Goal: Task Accomplishment & Management: Manage account settings

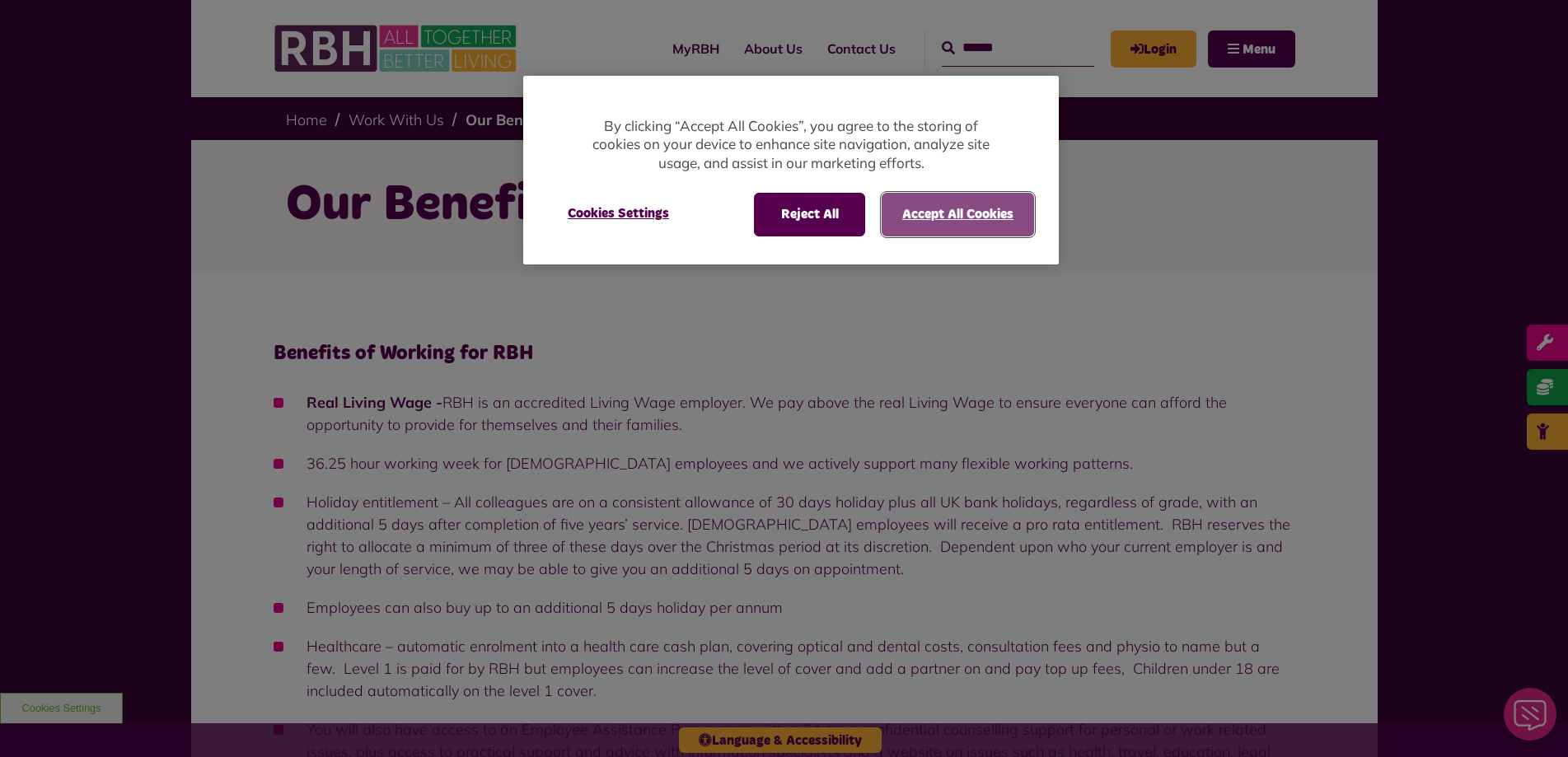
click at [983, 213] on button "Accept All Cookies" at bounding box center [957, 214] width 152 height 43
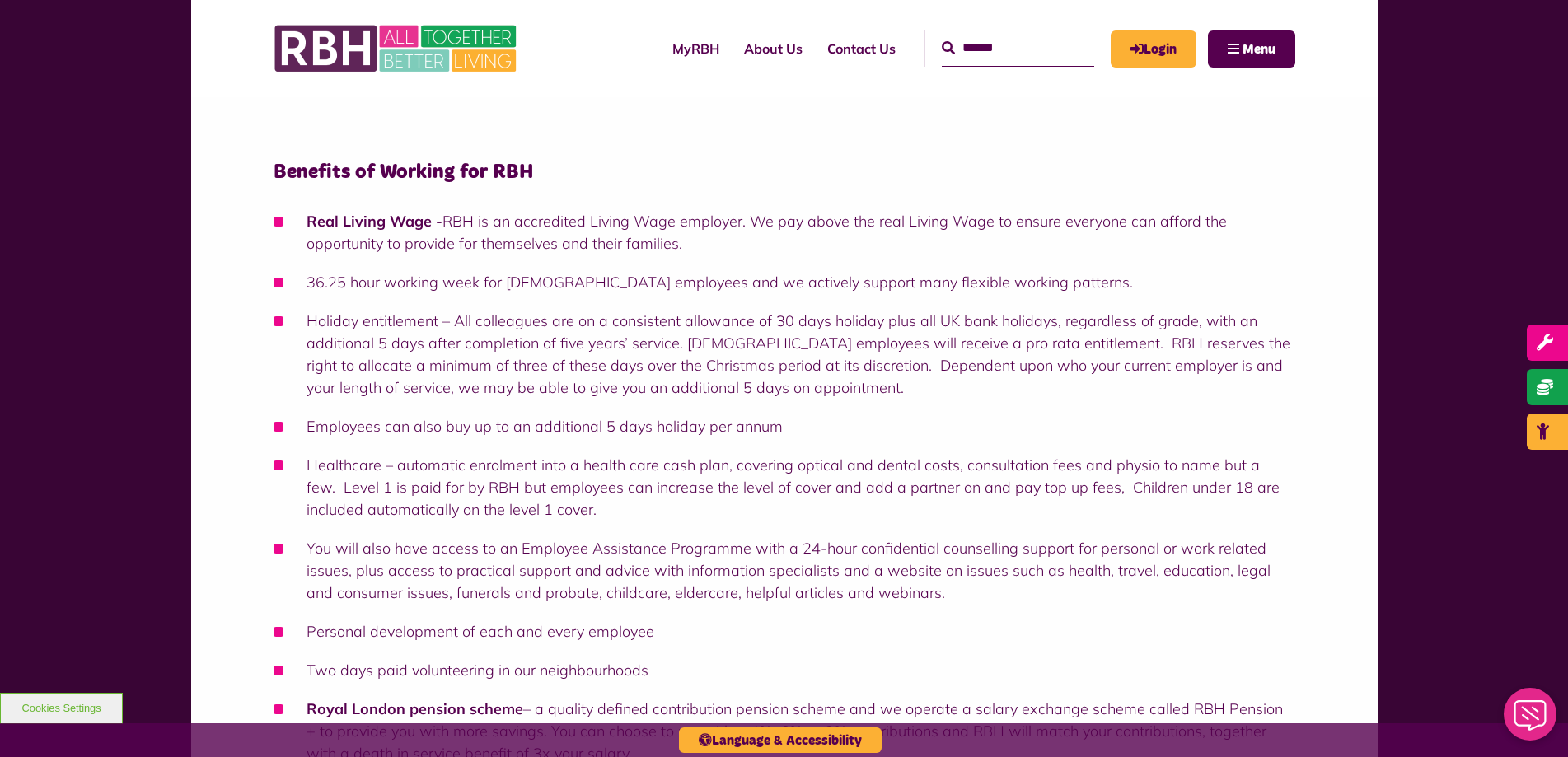
scroll to position [144, 0]
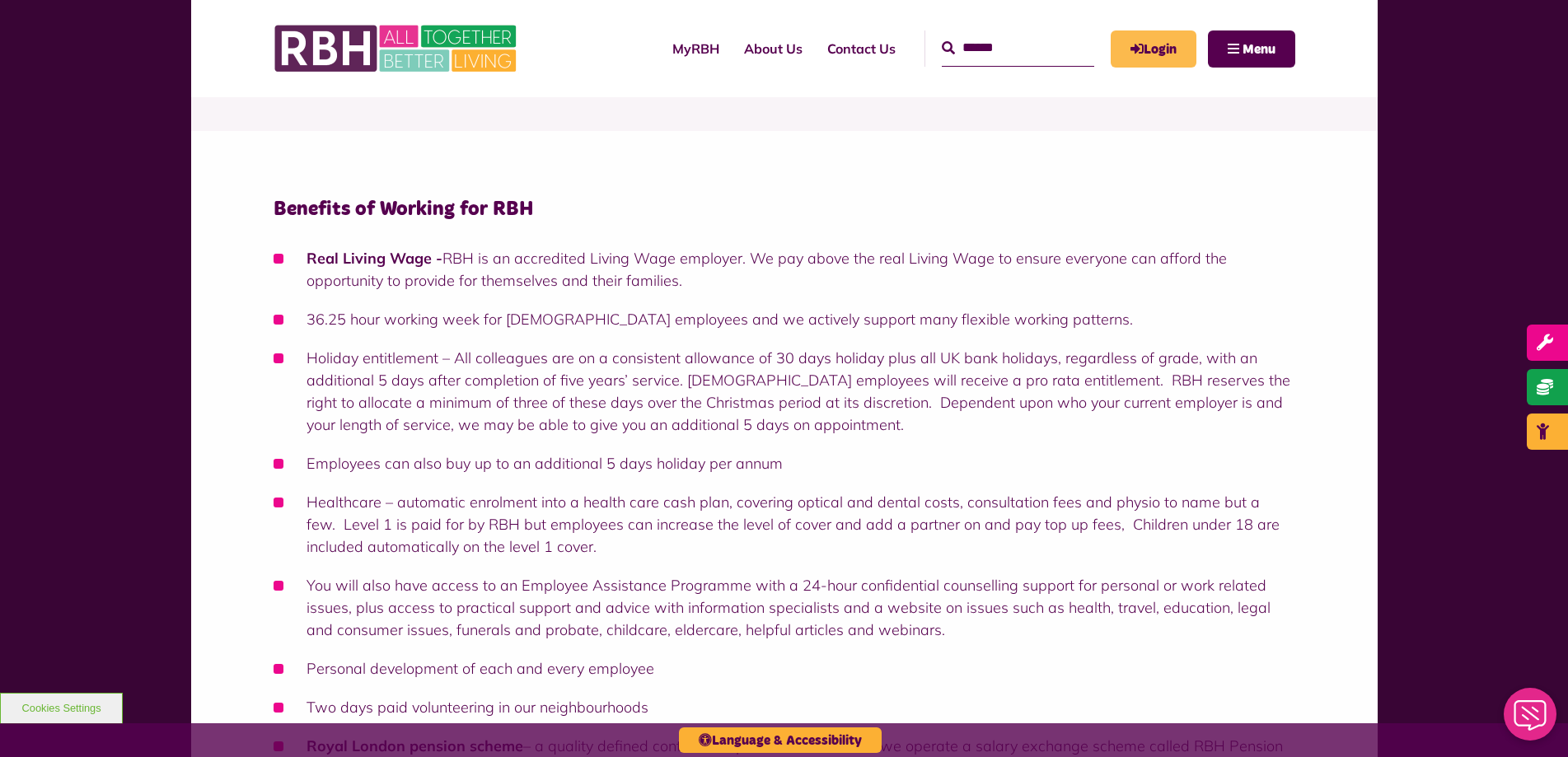
click at [1154, 53] on link "Login" at bounding box center [1154, 49] width 86 height 37
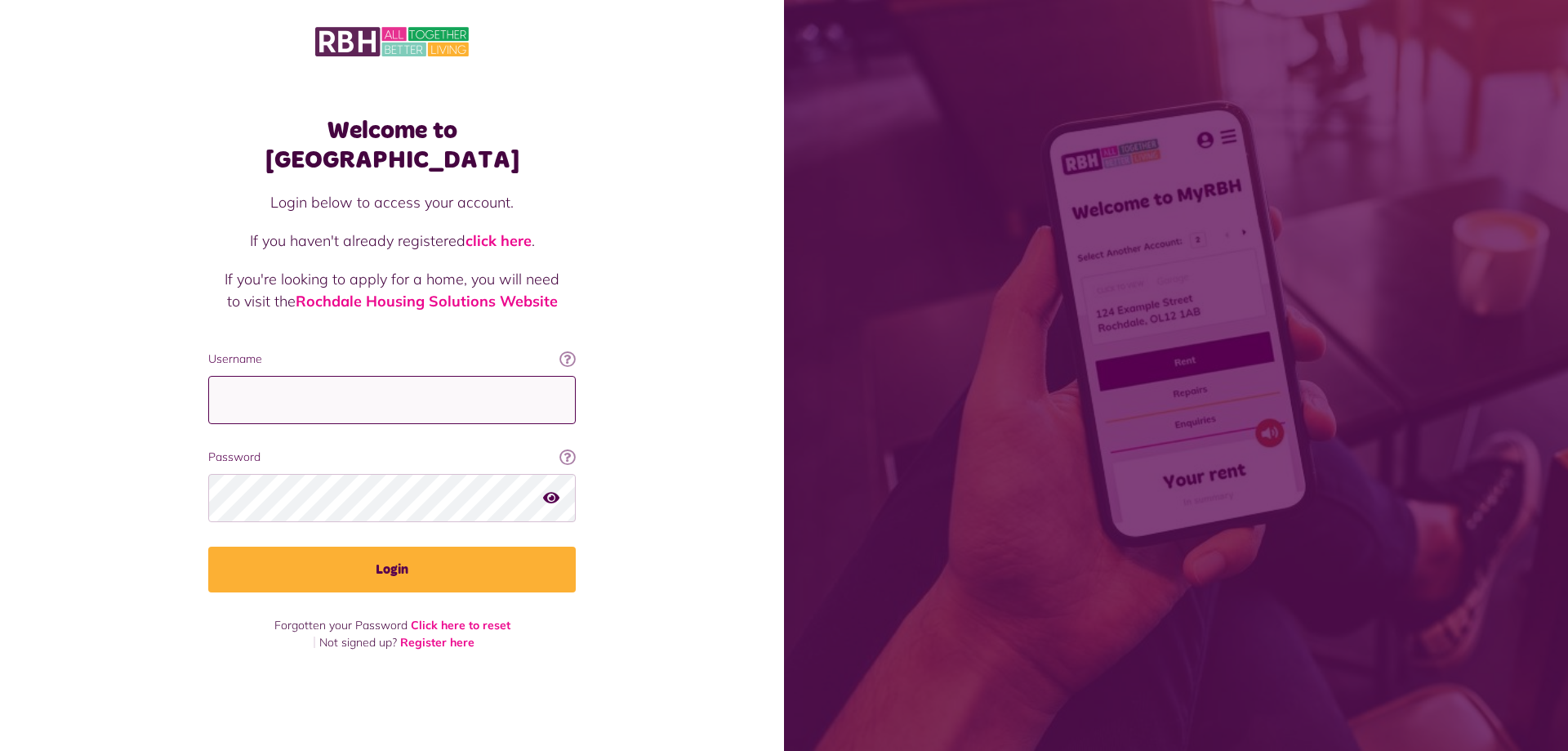
click at [267, 384] on input "Username" at bounding box center [392, 400] width 368 height 48
type input "**********"
click at [208, 547] on button "Login" at bounding box center [392, 570] width 368 height 46
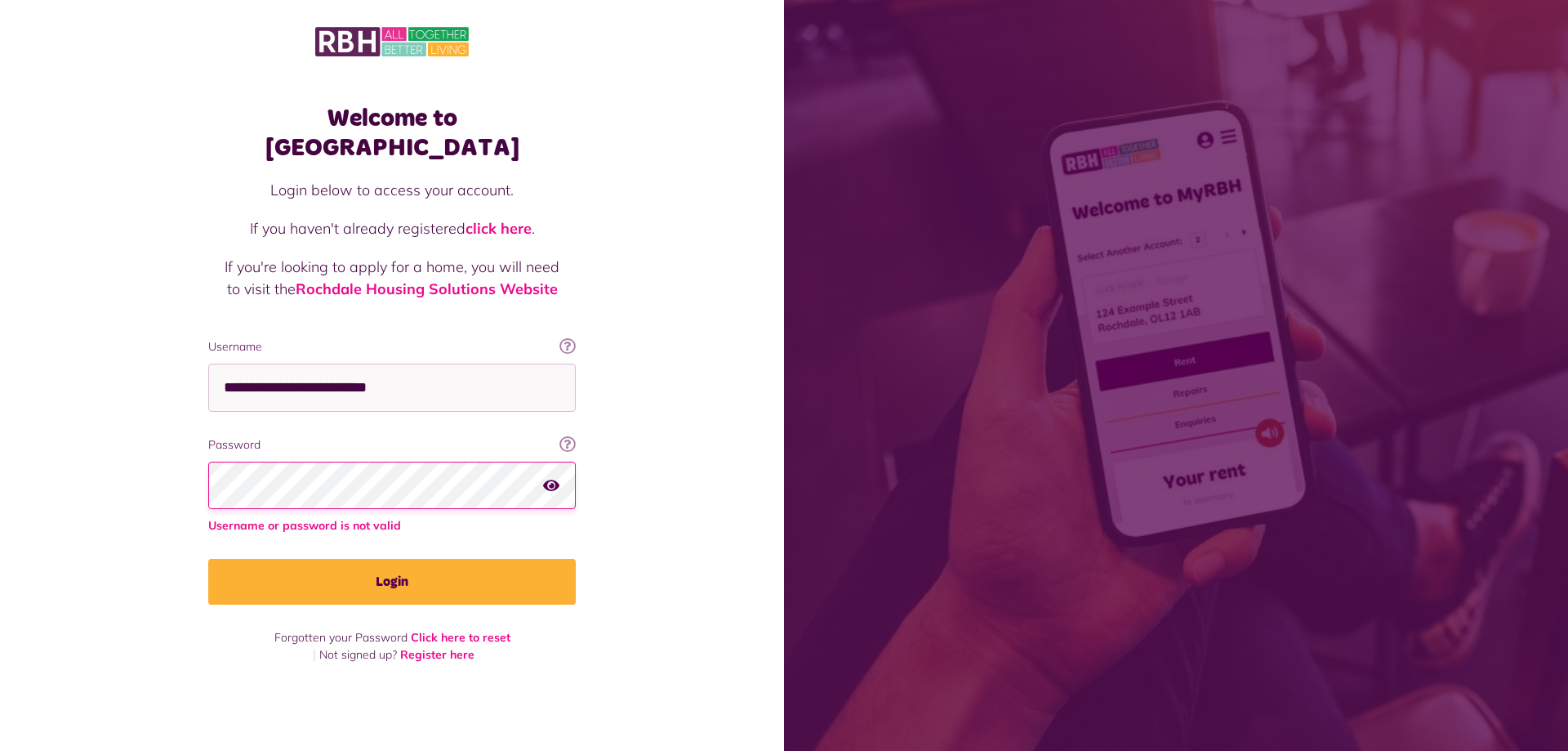
click at [208, 559] on button "Login" at bounding box center [392, 582] width 368 height 46
click at [470, 630] on link "Click here to reset" at bounding box center [461, 637] width 100 height 15
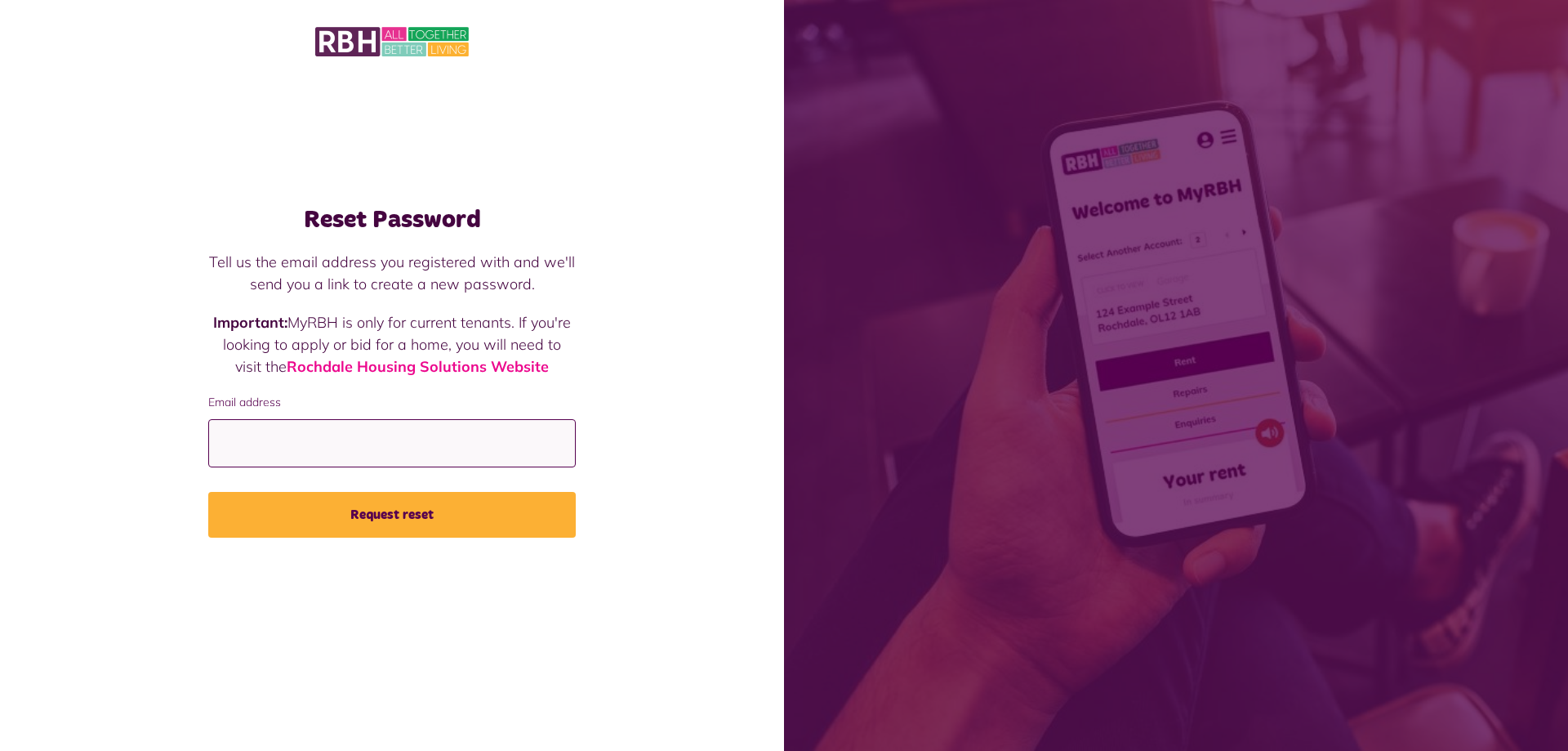
click at [310, 442] on input "Email address" at bounding box center [392, 443] width 368 height 48
type input "*"
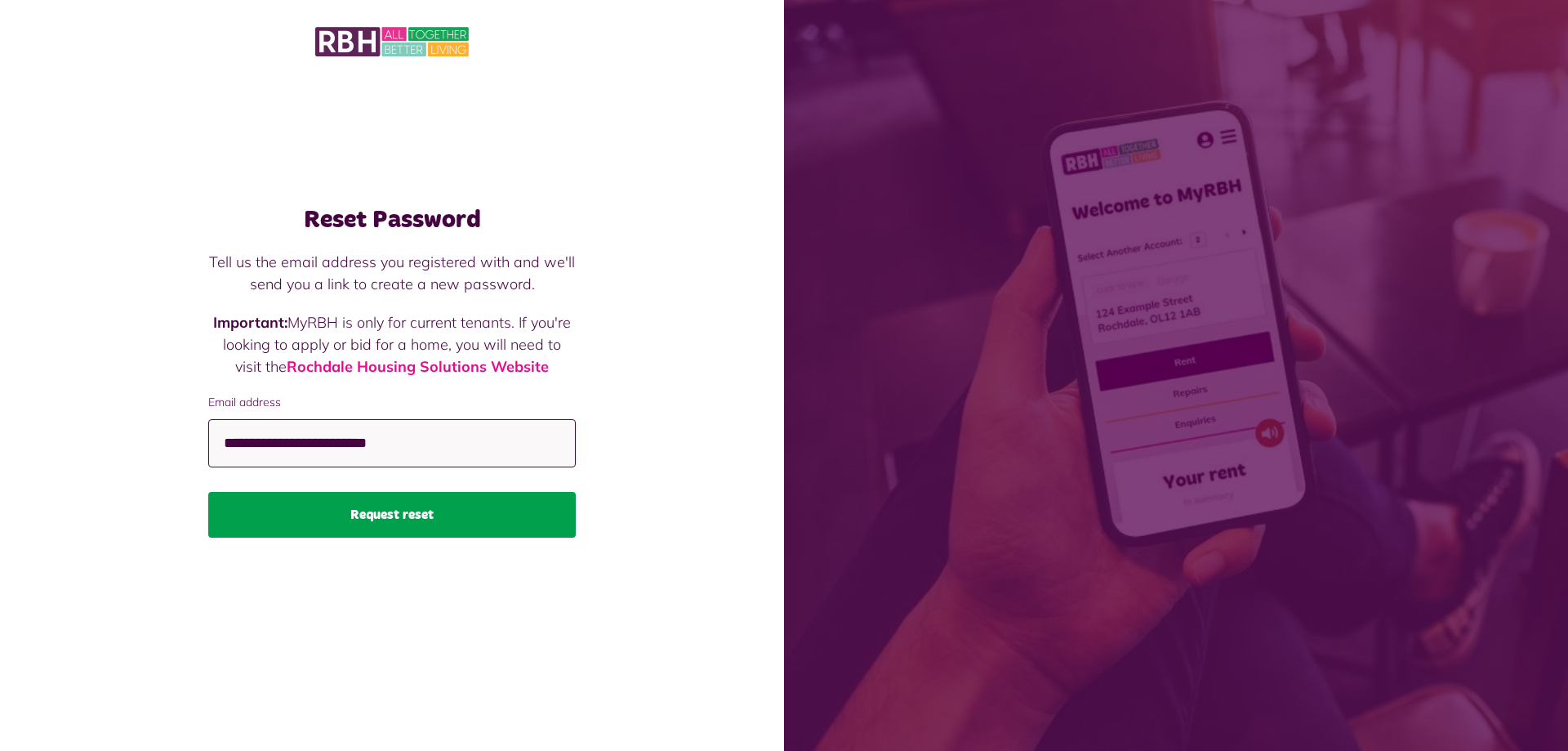
type input "**********"
click at [430, 513] on button "Request reset" at bounding box center [392, 515] width 368 height 46
